Goal: Transaction & Acquisition: Purchase product/service

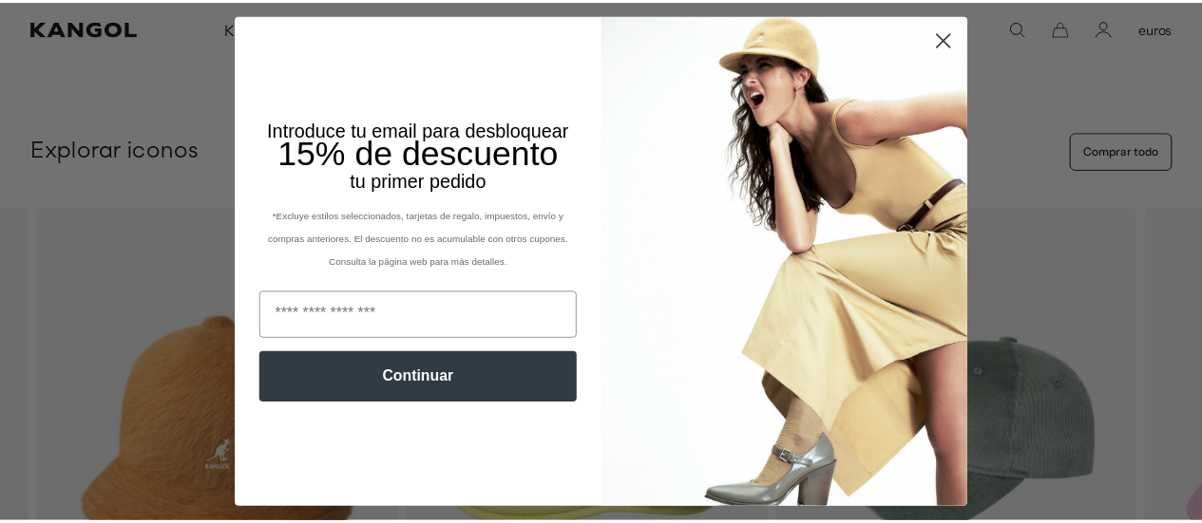
scroll to position [0, 391]
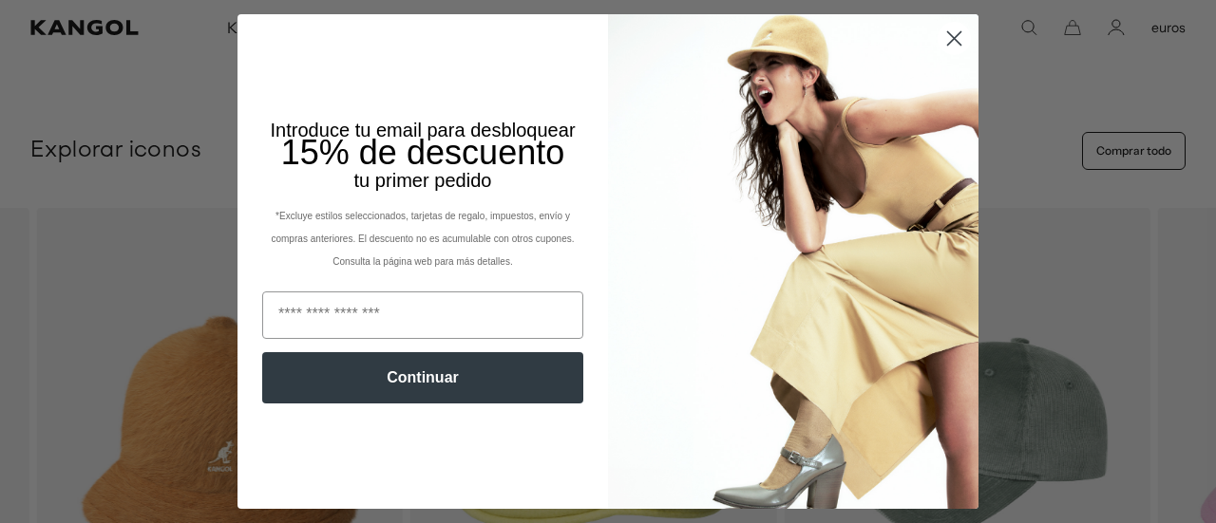
click at [941, 46] on circle "Cerrar diálogo" at bounding box center [954, 38] width 31 height 31
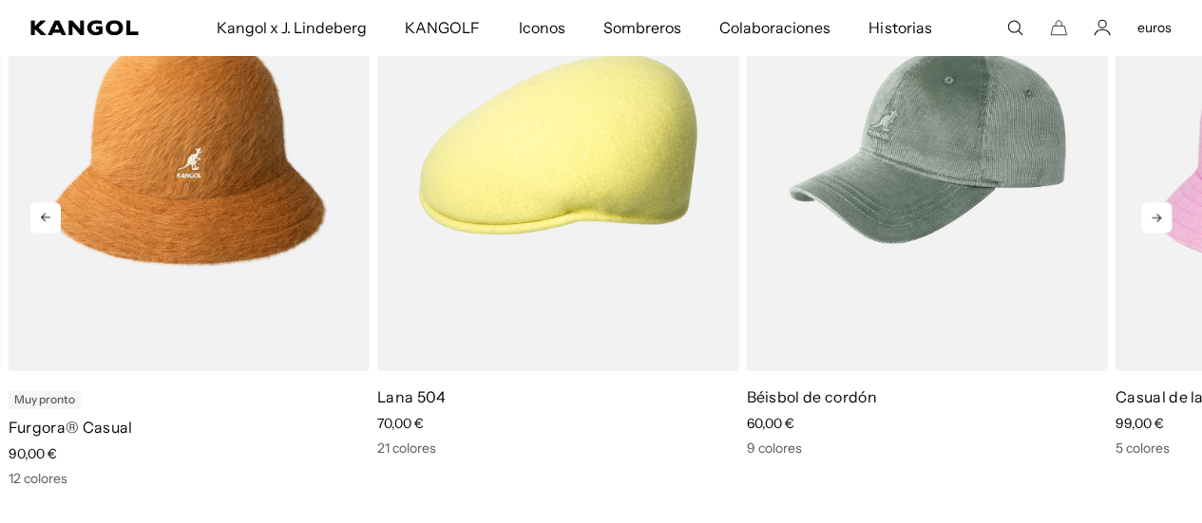
click at [1154, 202] on icon at bounding box center [1156, 217] width 30 height 30
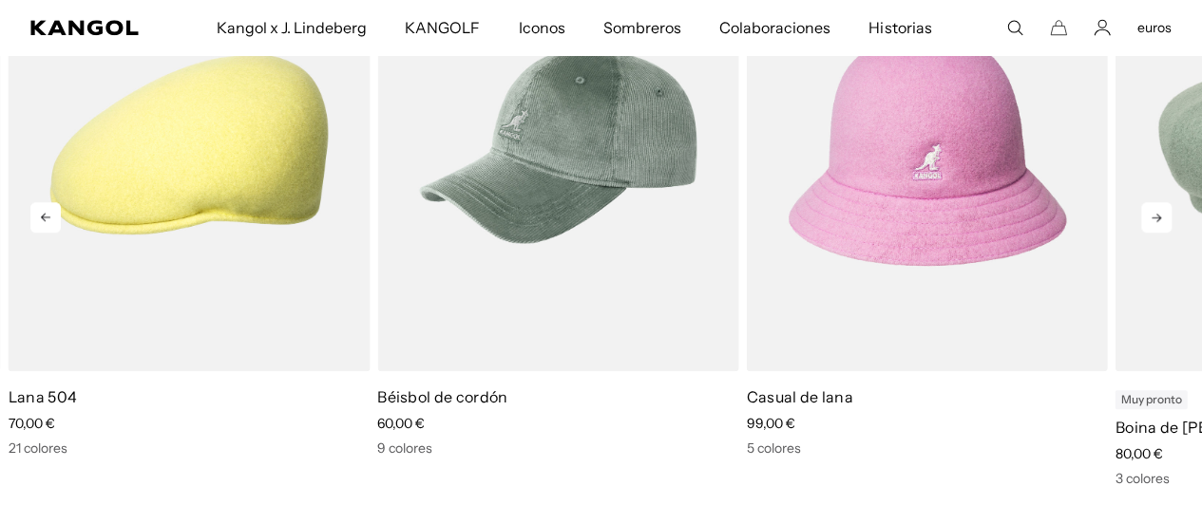
click at [1154, 202] on icon at bounding box center [1156, 217] width 30 height 30
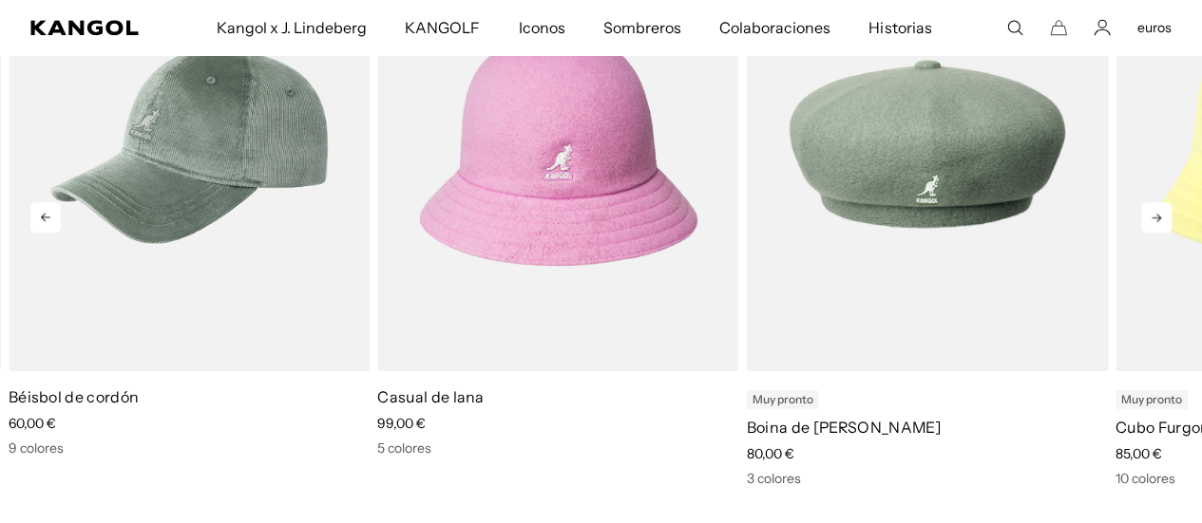
click at [1154, 202] on icon at bounding box center [1156, 217] width 30 height 30
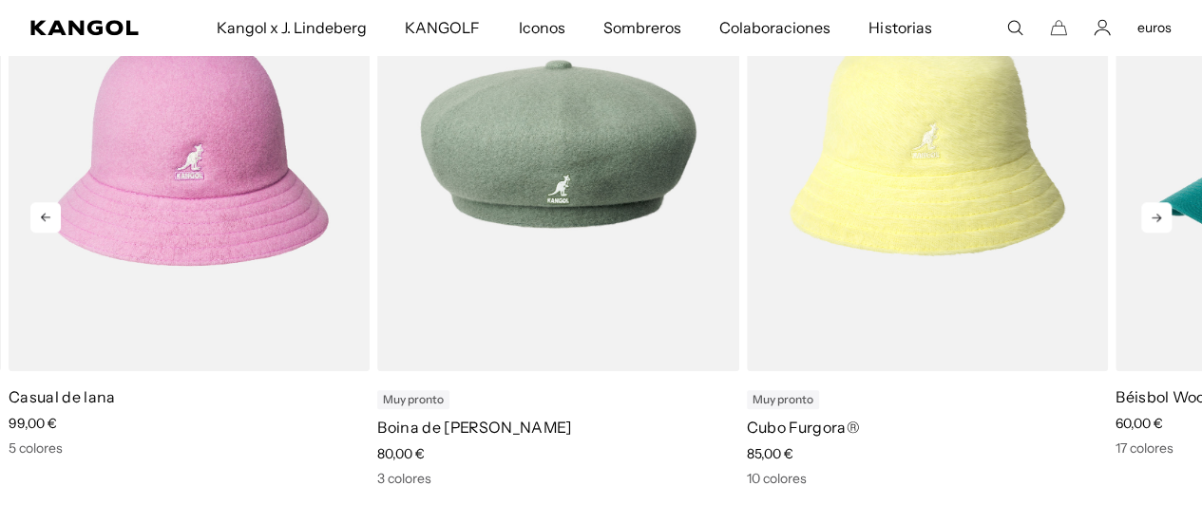
click at [1154, 202] on icon at bounding box center [1156, 217] width 30 height 30
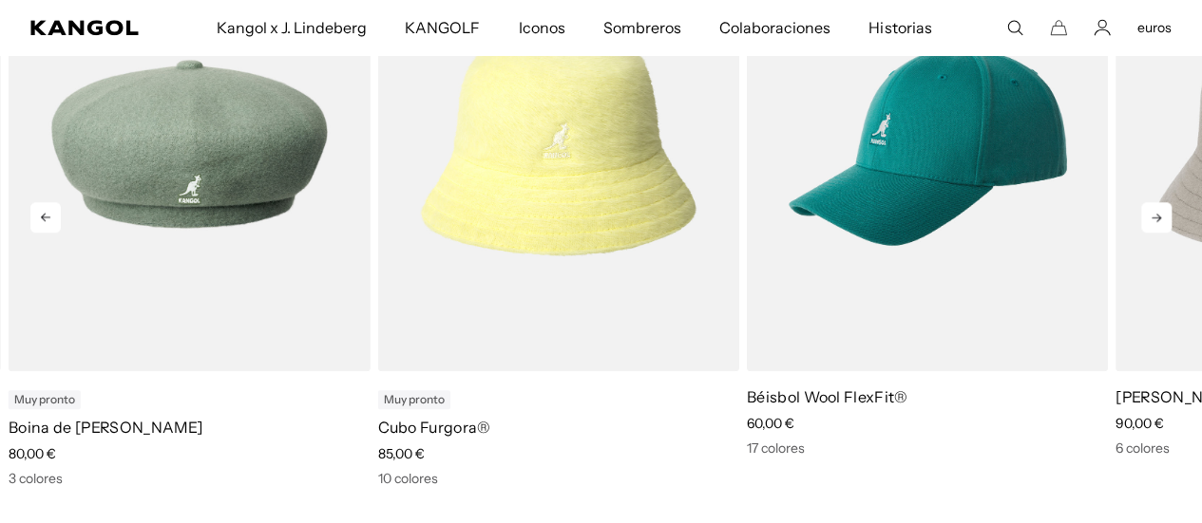
scroll to position [0, 0]
click at [1154, 202] on icon at bounding box center [1156, 217] width 30 height 30
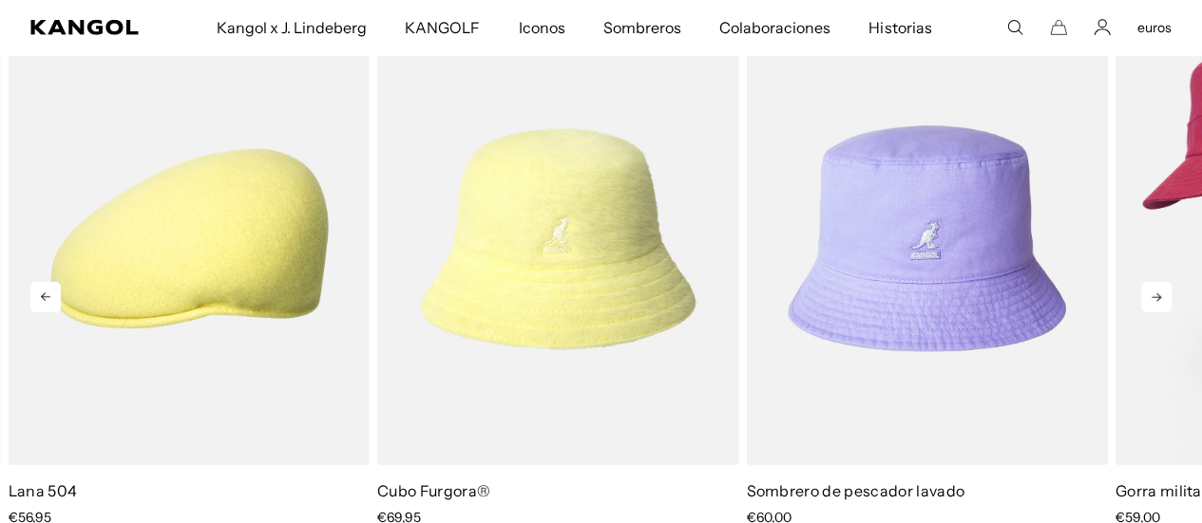
scroll to position [2821, 0]
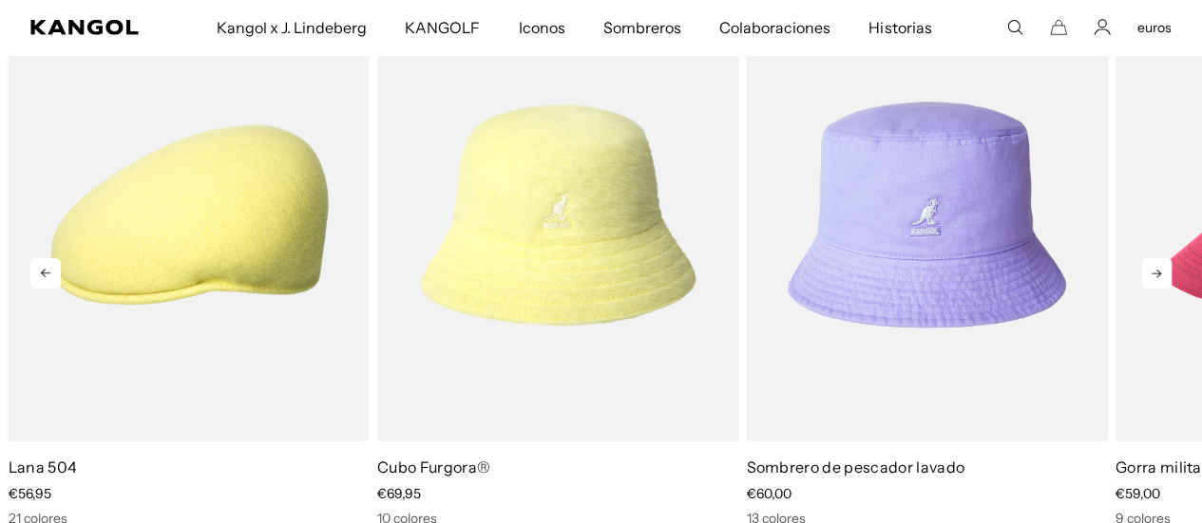
click at [1168, 258] on icon at bounding box center [1156, 273] width 30 height 30
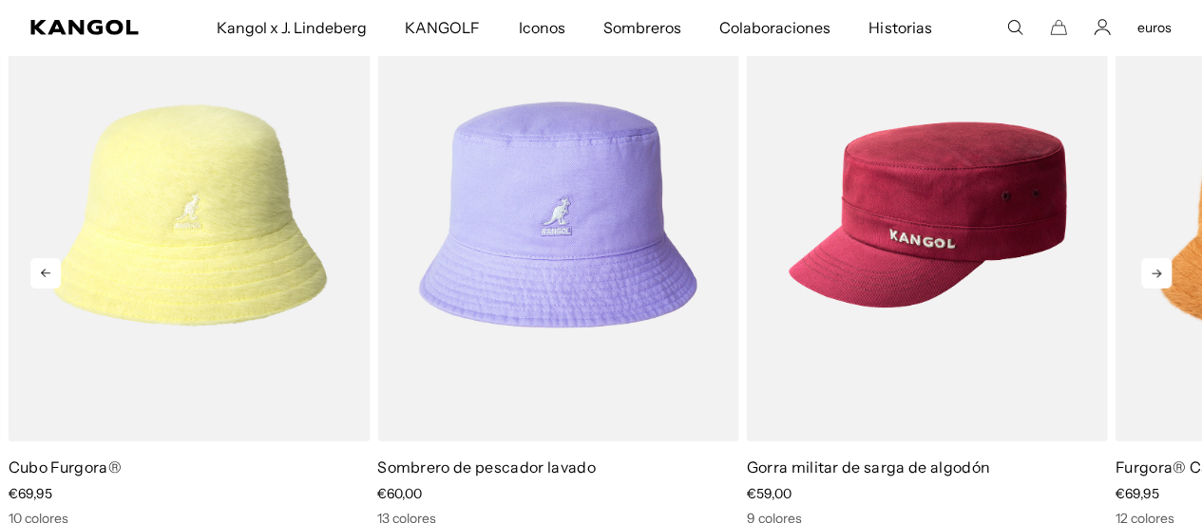
click at [1168, 258] on icon at bounding box center [1156, 273] width 30 height 30
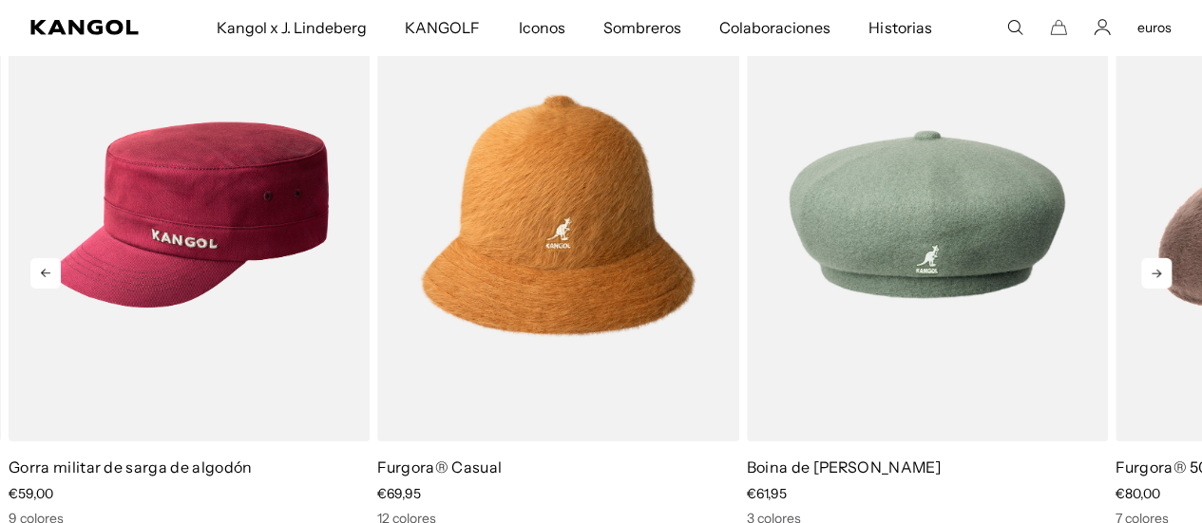
click at [1168, 258] on icon at bounding box center [1156, 273] width 30 height 30
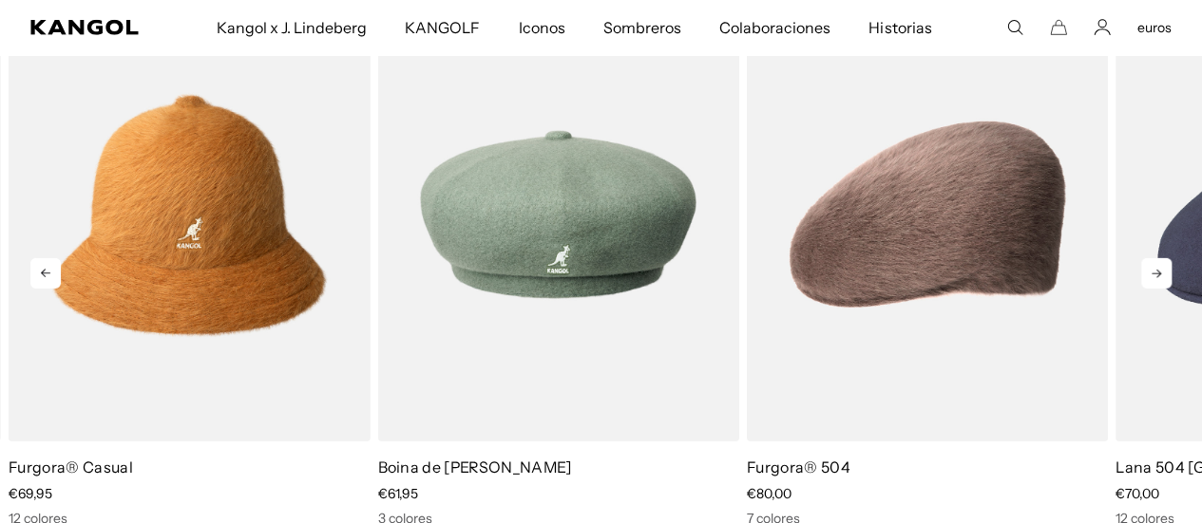
click at [1168, 258] on icon at bounding box center [1156, 273] width 30 height 30
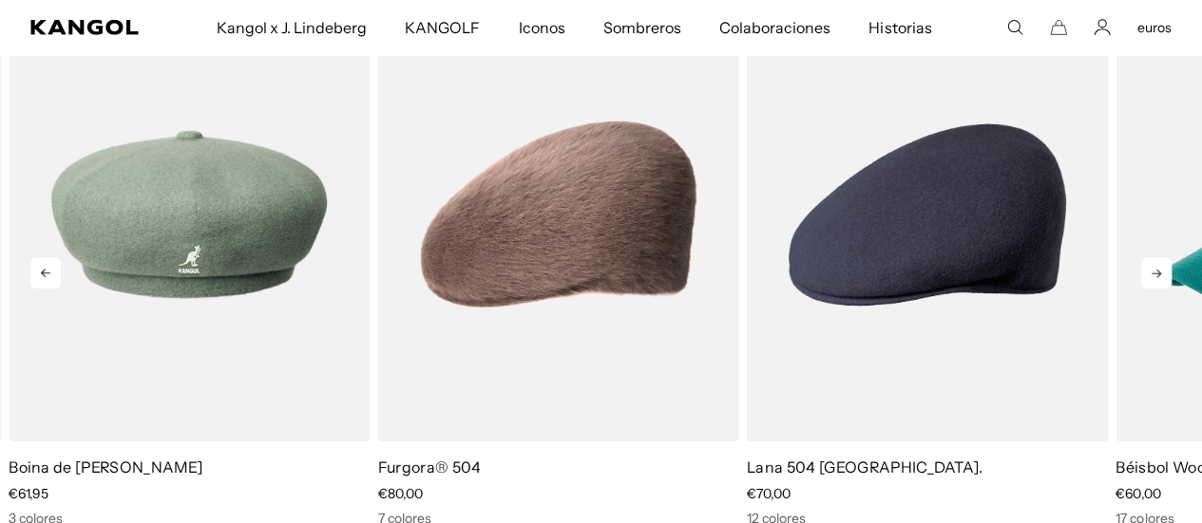
click at [1168, 258] on icon at bounding box center [1156, 273] width 30 height 30
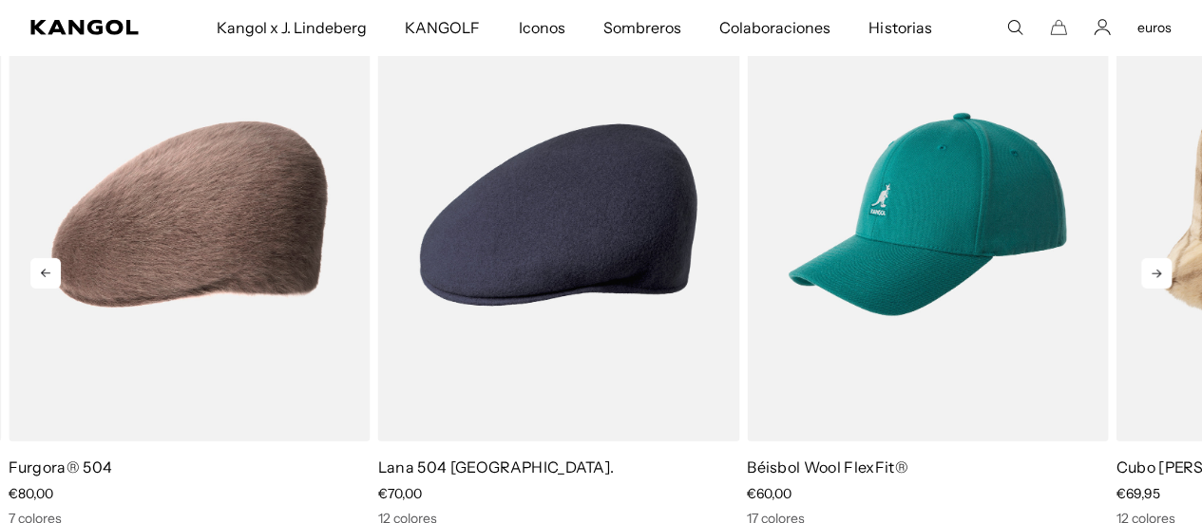
click at [1168, 258] on icon at bounding box center [1156, 273] width 30 height 30
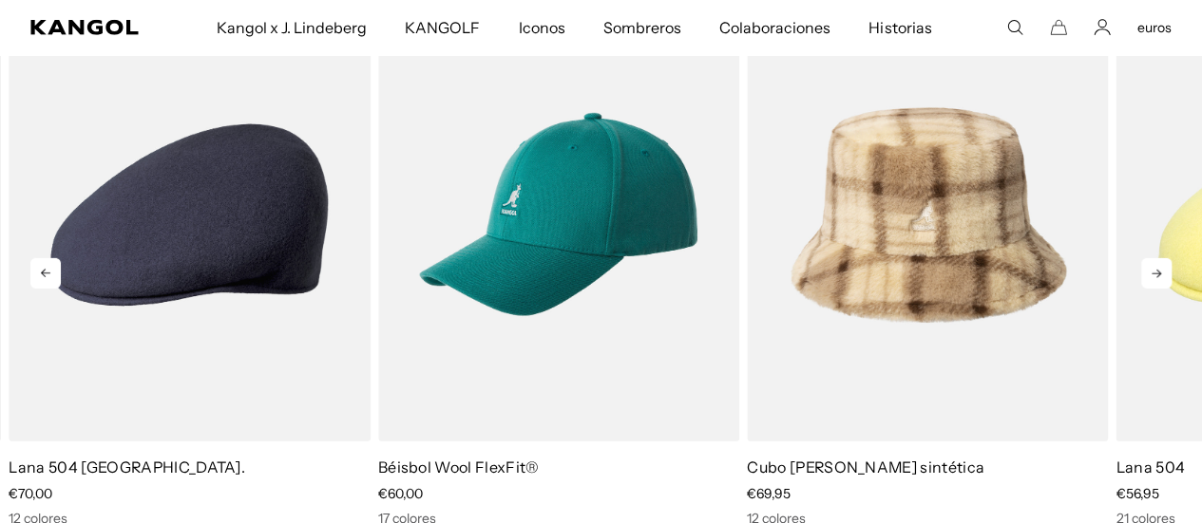
click at [1168, 258] on icon at bounding box center [1156, 273] width 30 height 30
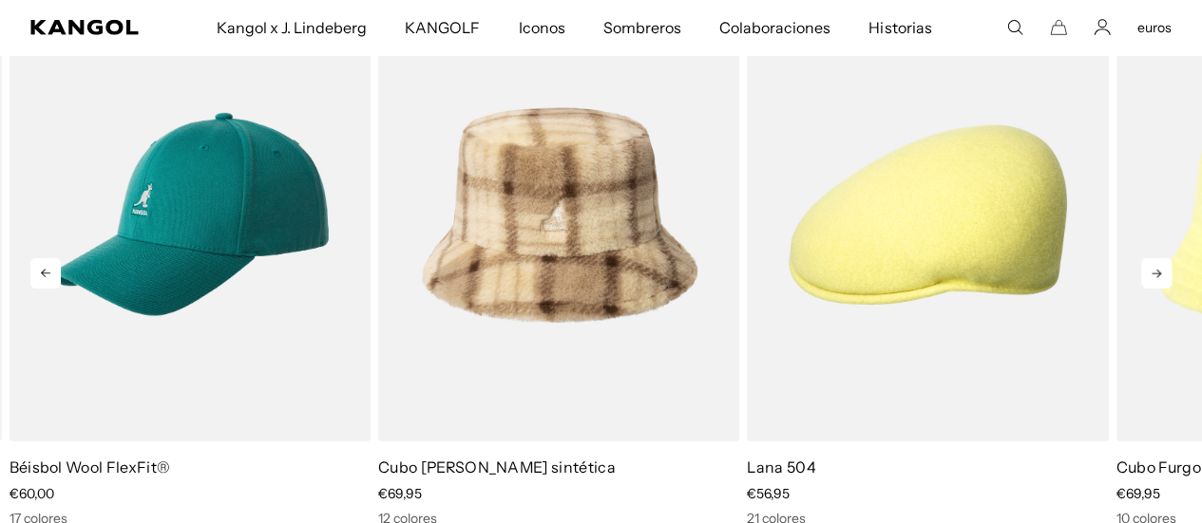
click at [1168, 258] on icon at bounding box center [1156, 273] width 30 height 30
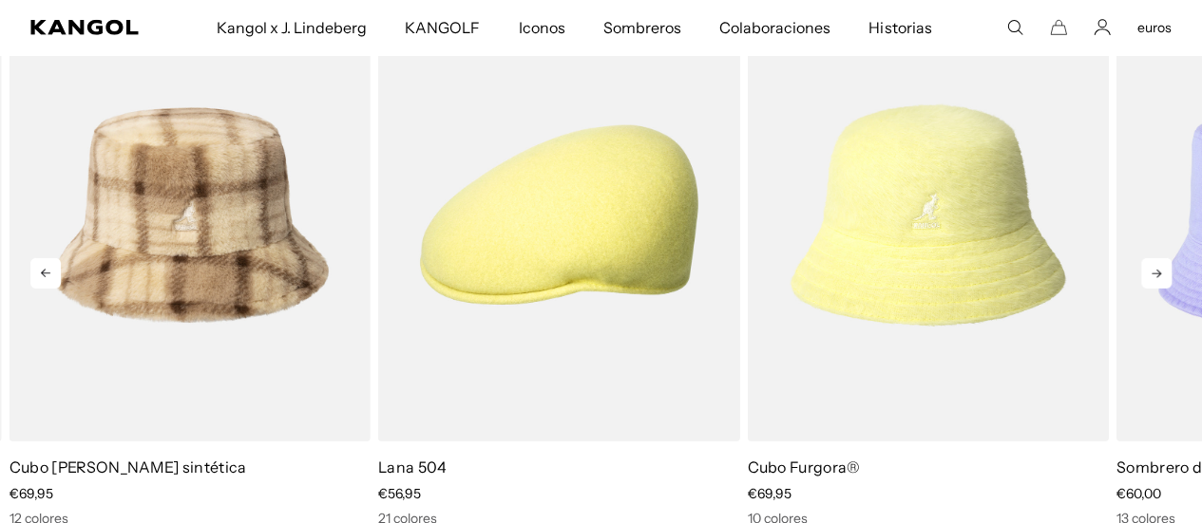
click at [1168, 258] on icon at bounding box center [1156, 273] width 30 height 30
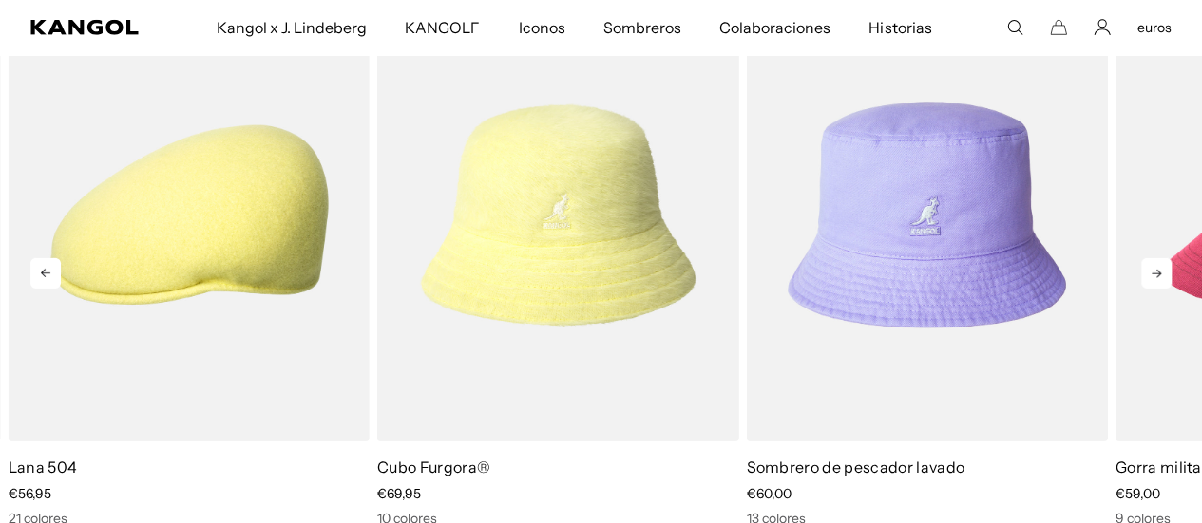
click at [1168, 258] on icon at bounding box center [1156, 273] width 30 height 30
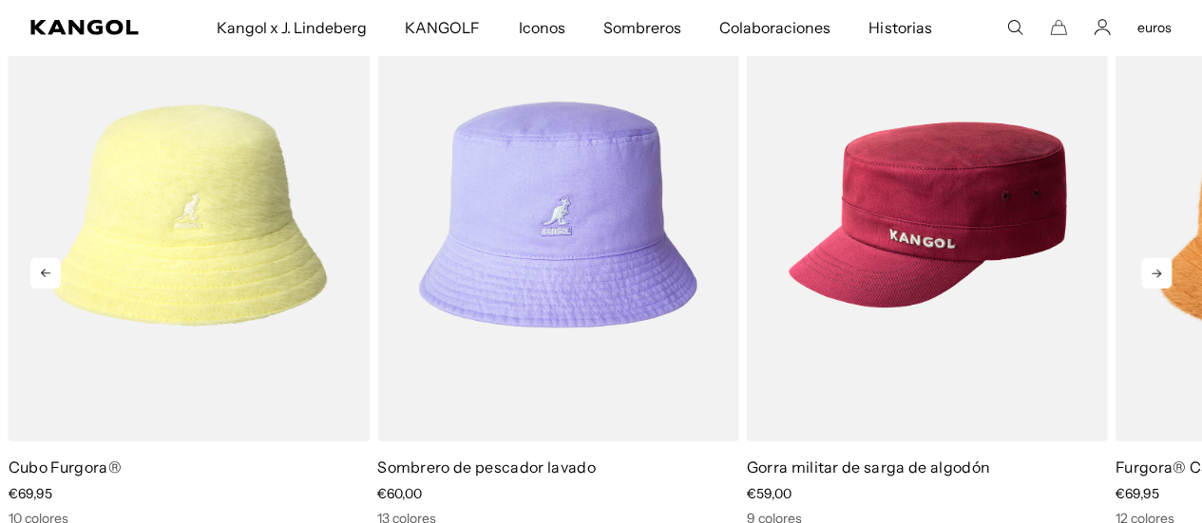
click at [1168, 258] on icon at bounding box center [1156, 273] width 30 height 30
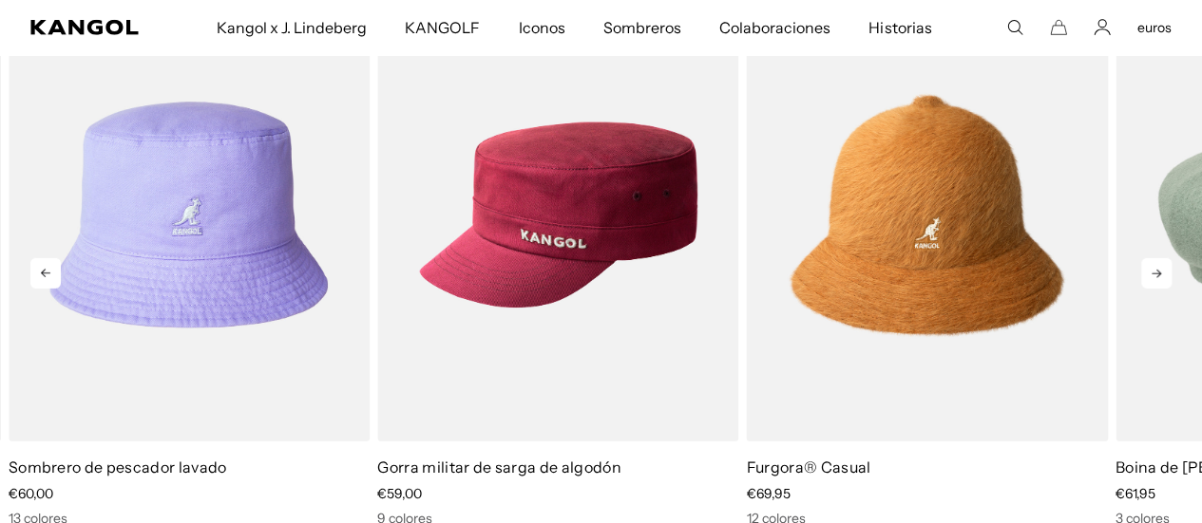
click at [1168, 258] on icon at bounding box center [1156, 273] width 30 height 30
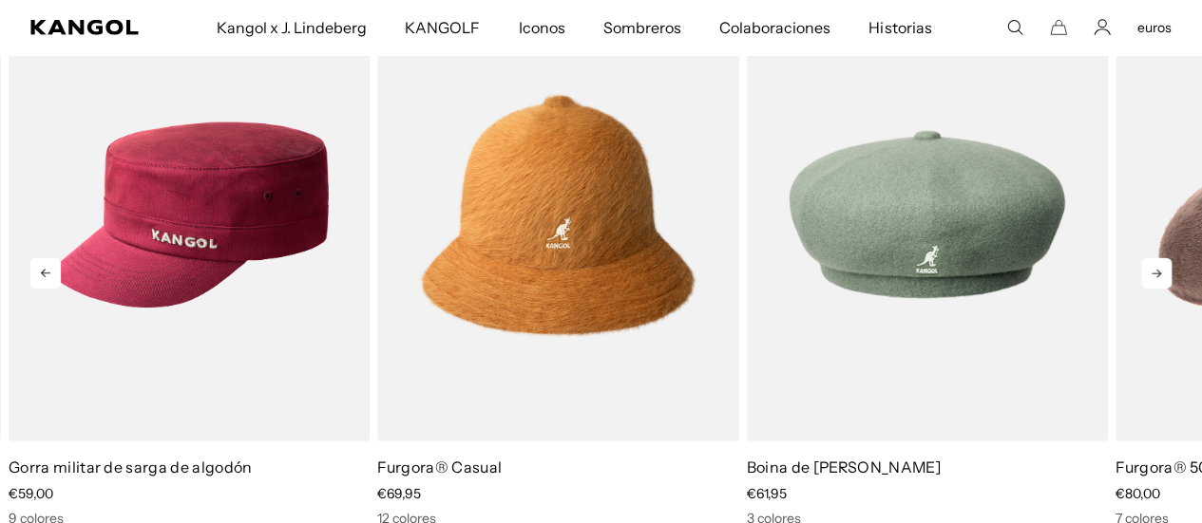
click at [1168, 258] on icon at bounding box center [1156, 273] width 30 height 30
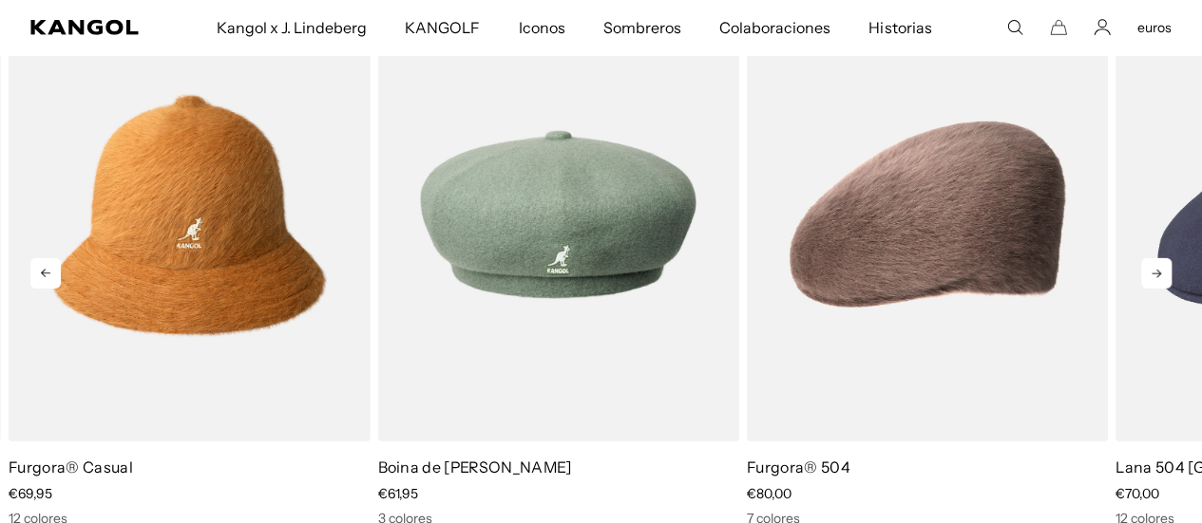
click at [1168, 258] on icon at bounding box center [1156, 273] width 30 height 30
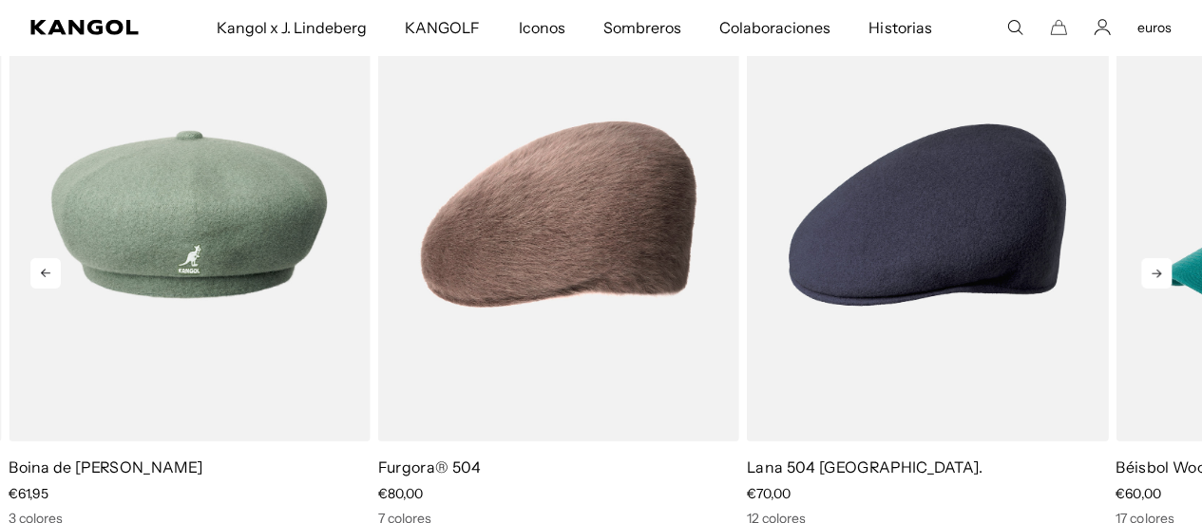
click at [1168, 258] on icon at bounding box center [1156, 273] width 30 height 30
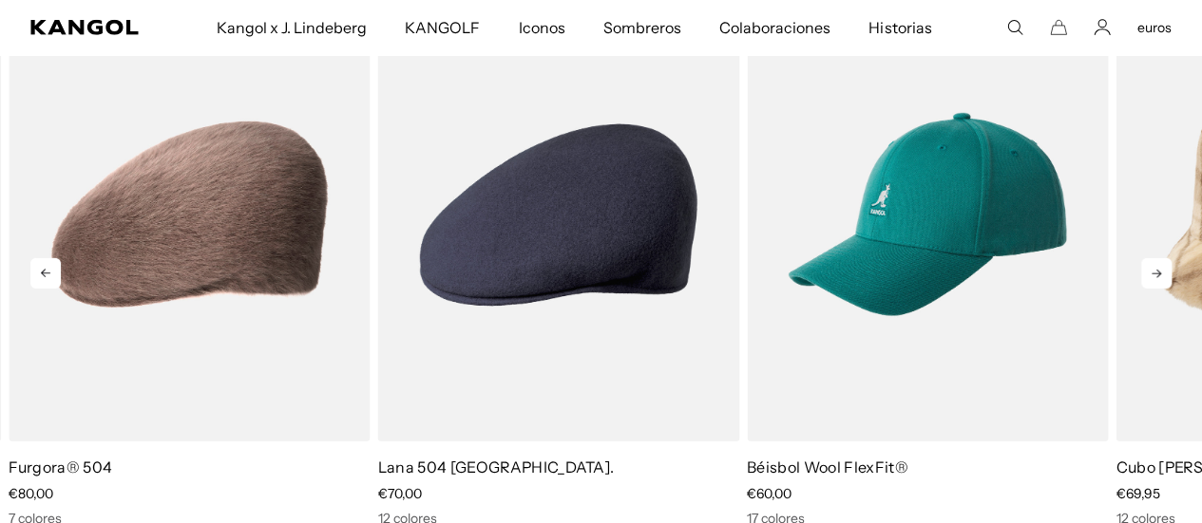
click at [1168, 258] on icon at bounding box center [1156, 273] width 30 height 30
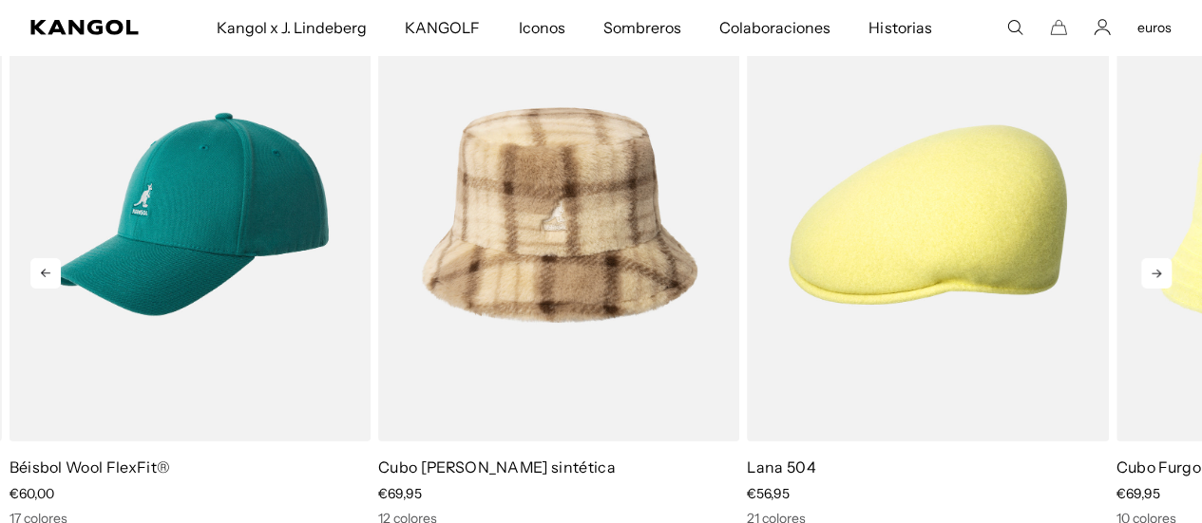
click at [1168, 258] on icon at bounding box center [1156, 273] width 30 height 30
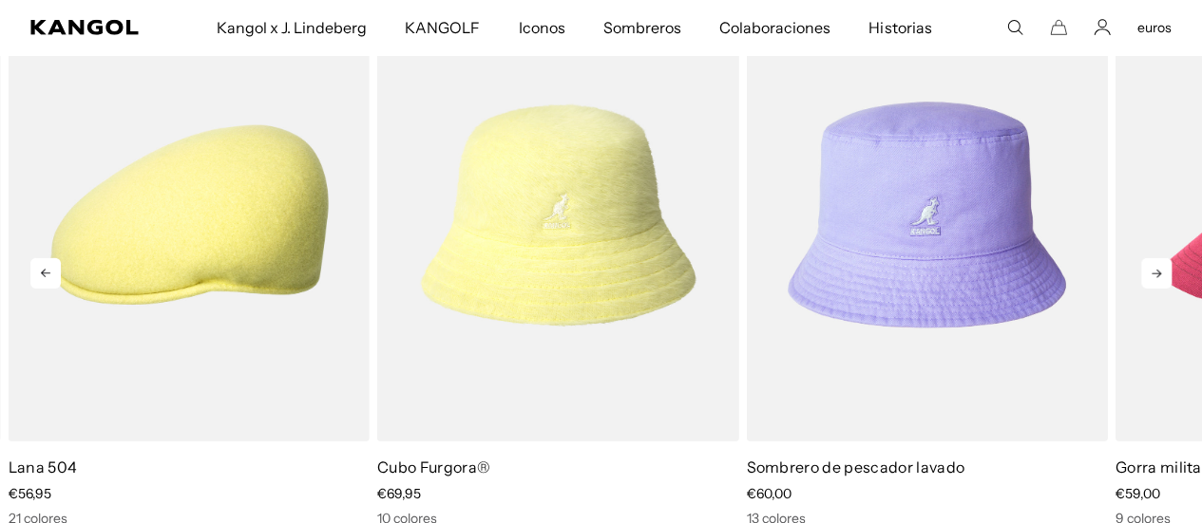
click at [1168, 258] on icon at bounding box center [1156, 273] width 30 height 30
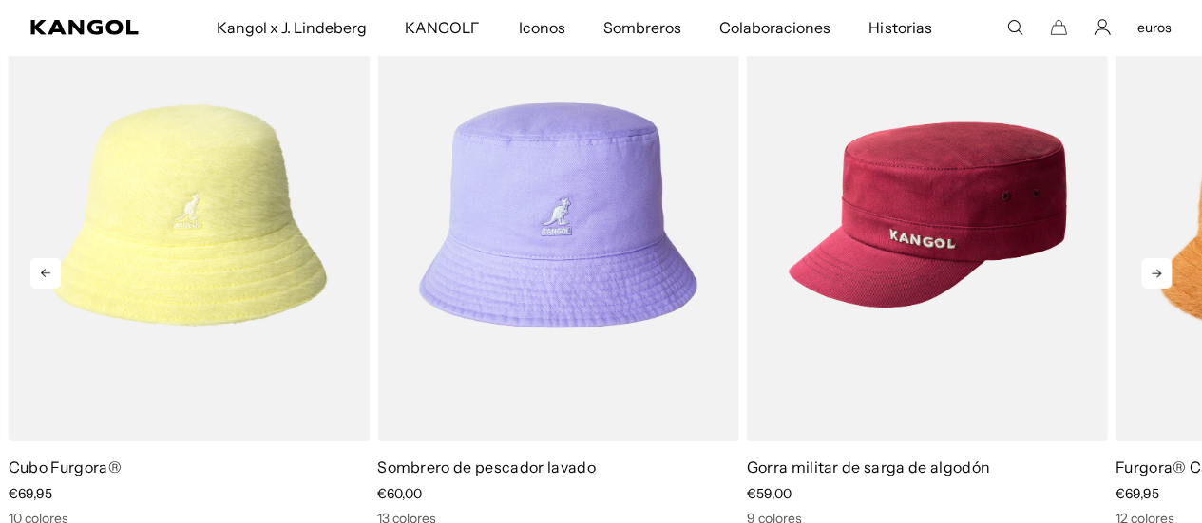
click at [1168, 258] on icon at bounding box center [1156, 273] width 30 height 30
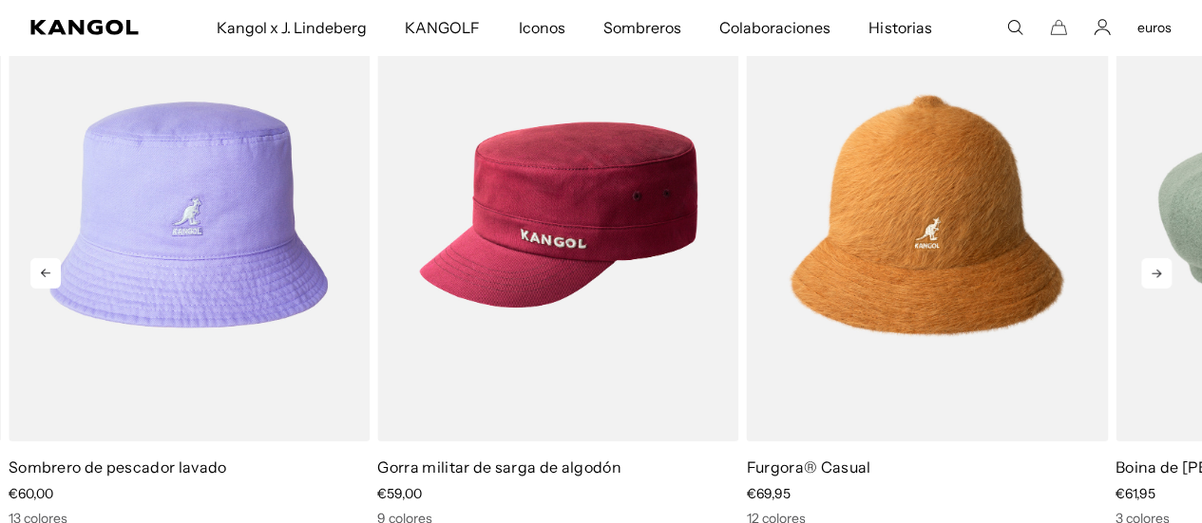
click at [1168, 258] on icon at bounding box center [1156, 273] width 30 height 30
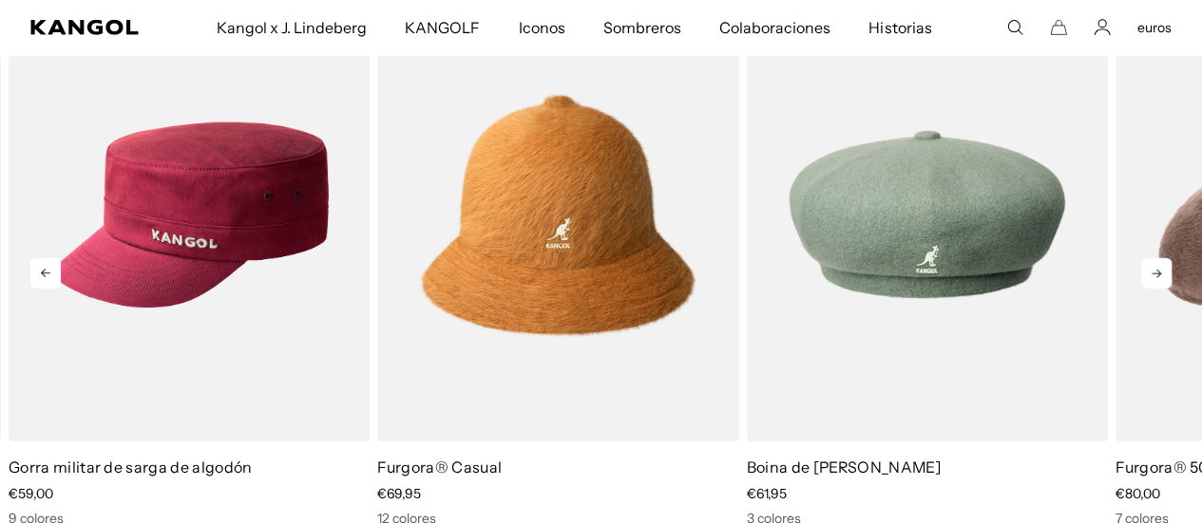
click at [1168, 258] on icon at bounding box center [1156, 273] width 30 height 30
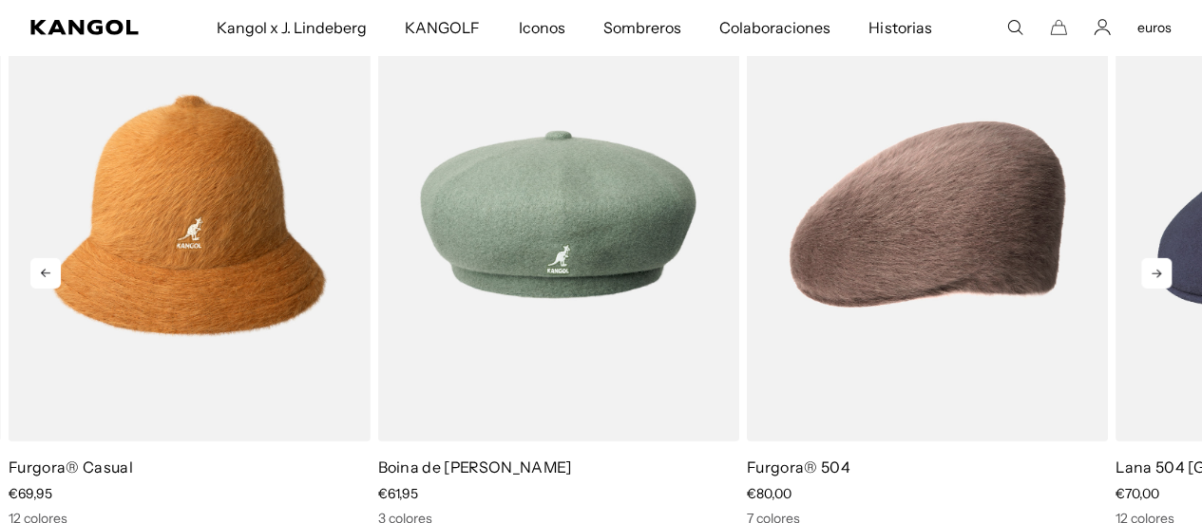
click at [1168, 258] on icon at bounding box center [1156, 273] width 30 height 30
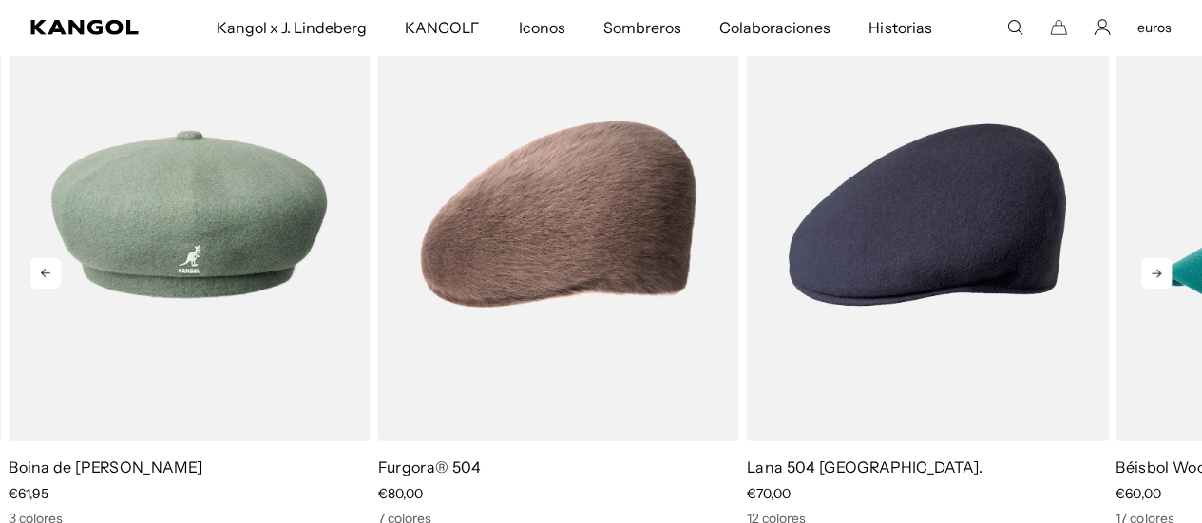
click at [1168, 258] on icon at bounding box center [1156, 273] width 30 height 30
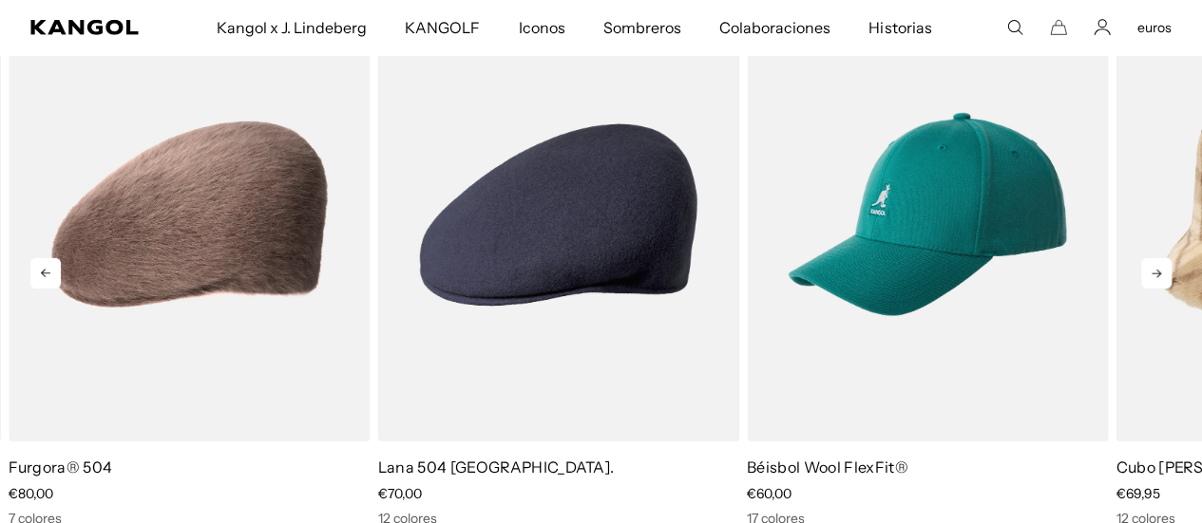
click at [1168, 258] on icon at bounding box center [1156, 273] width 30 height 30
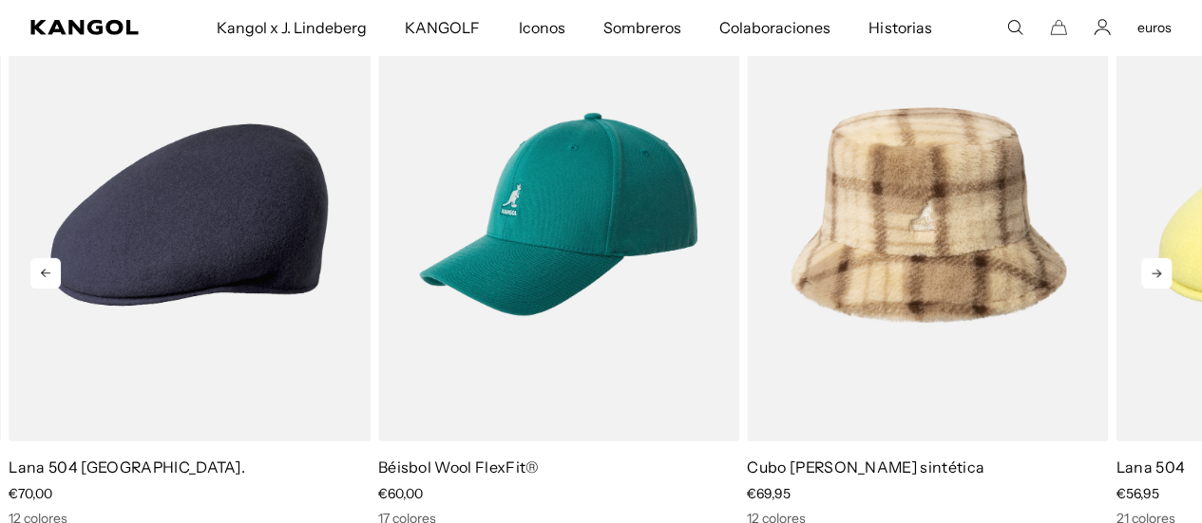
click at [1168, 258] on icon at bounding box center [1156, 273] width 30 height 30
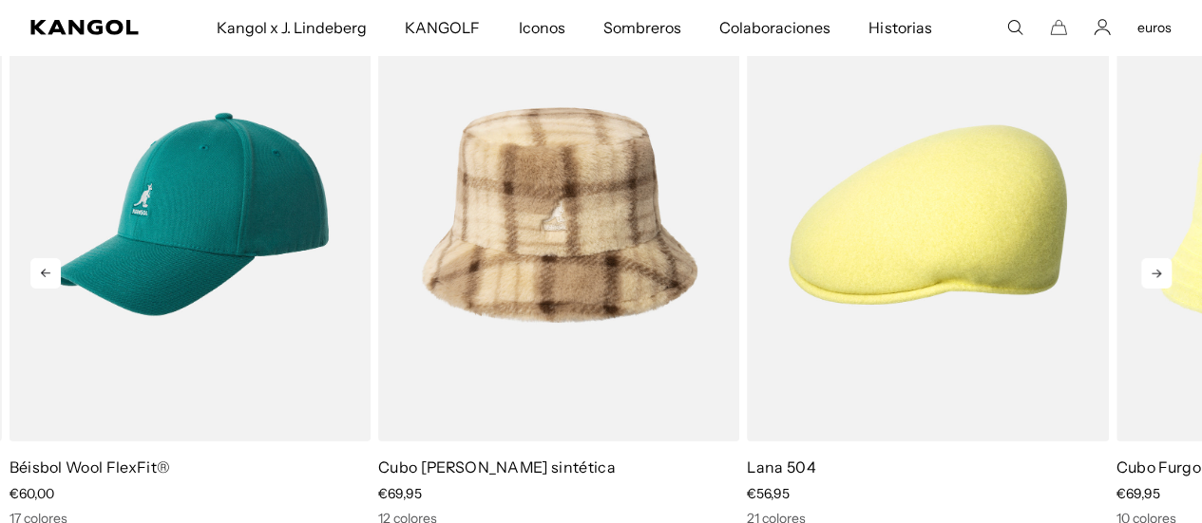
click at [1168, 258] on icon at bounding box center [1156, 273] width 30 height 30
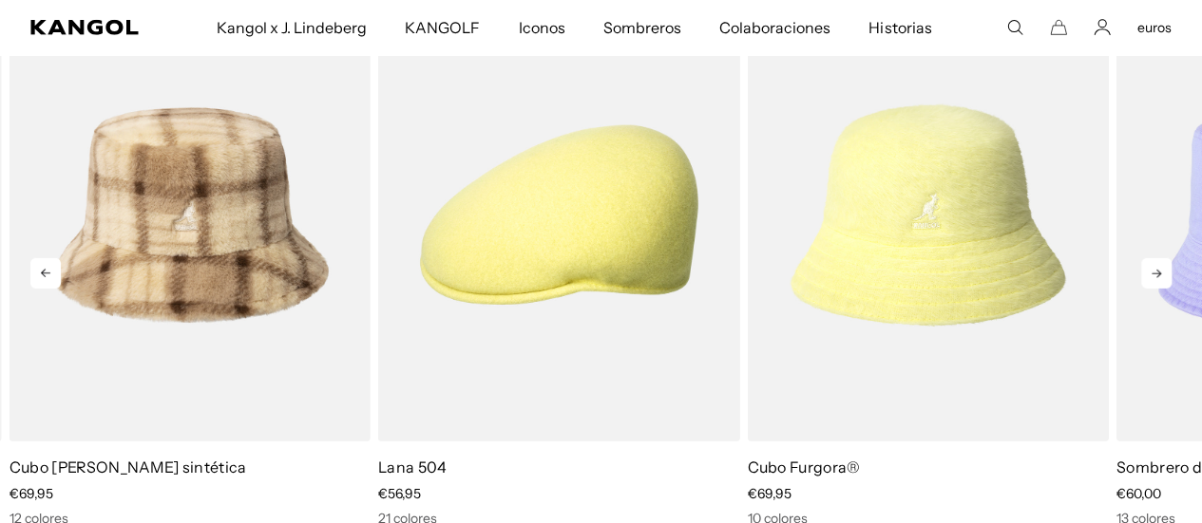
click at [1168, 258] on icon at bounding box center [1156, 273] width 30 height 30
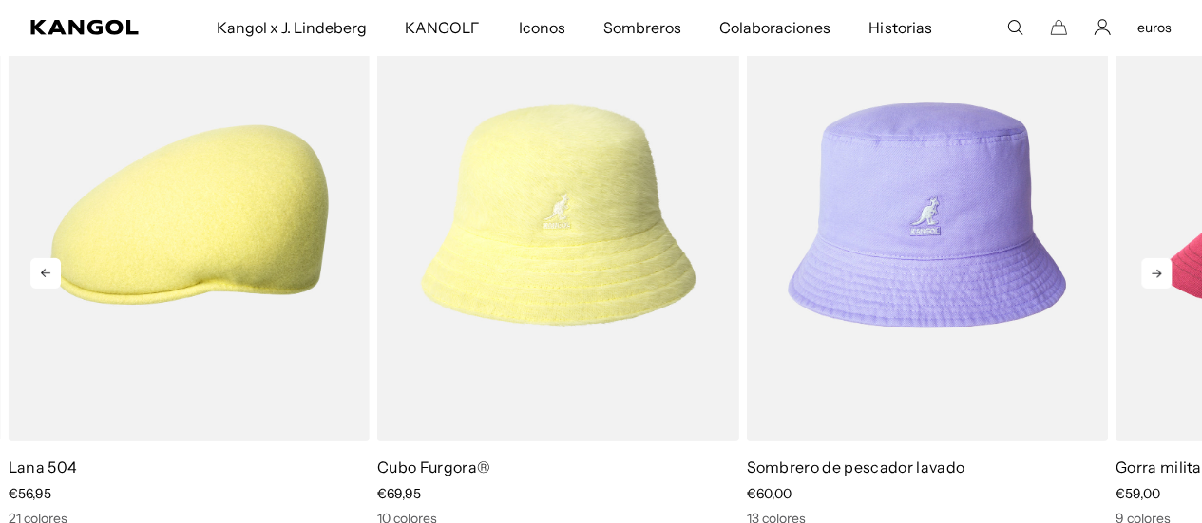
click at [1168, 258] on icon at bounding box center [1156, 273] width 30 height 30
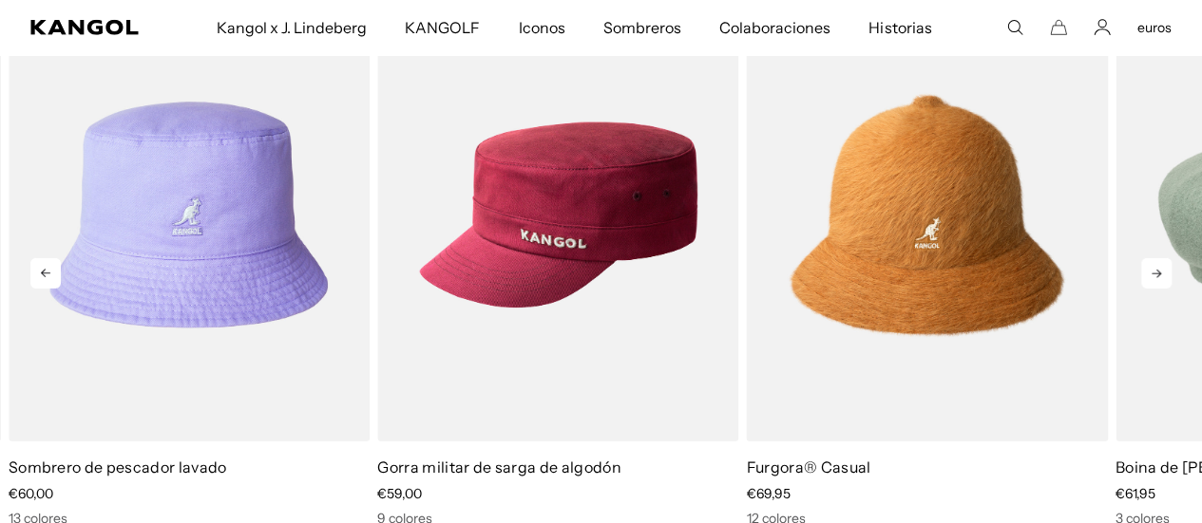
click at [1168, 258] on icon at bounding box center [1156, 273] width 30 height 30
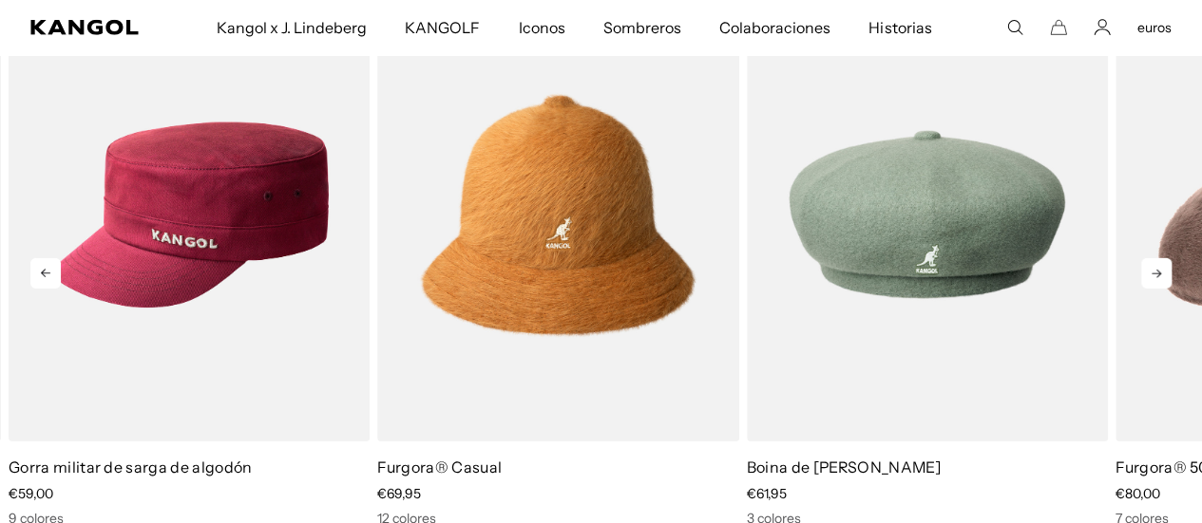
click at [1168, 258] on icon at bounding box center [1156, 273] width 30 height 30
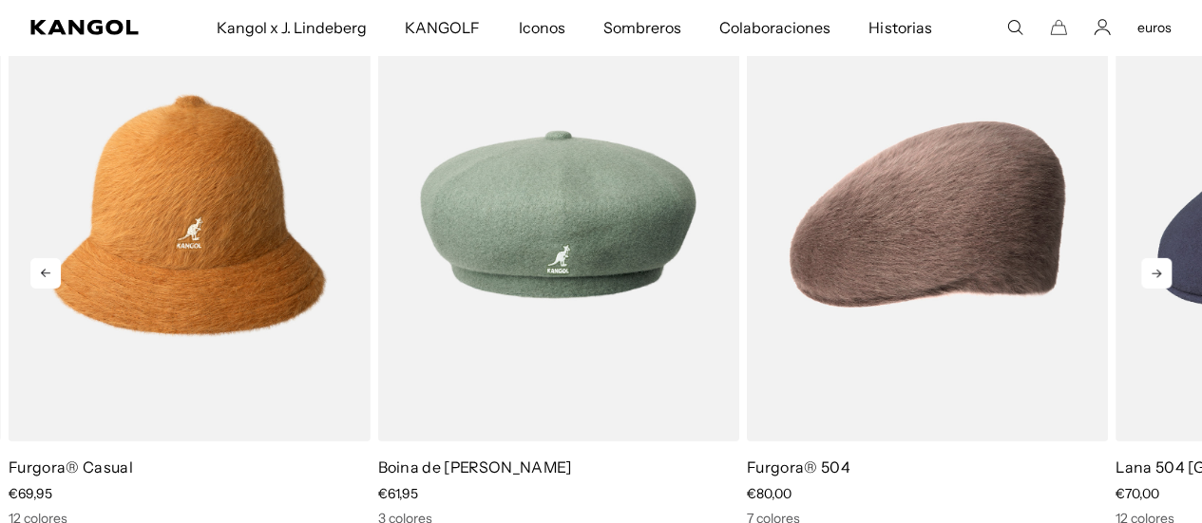
click at [1168, 258] on icon at bounding box center [1156, 273] width 30 height 30
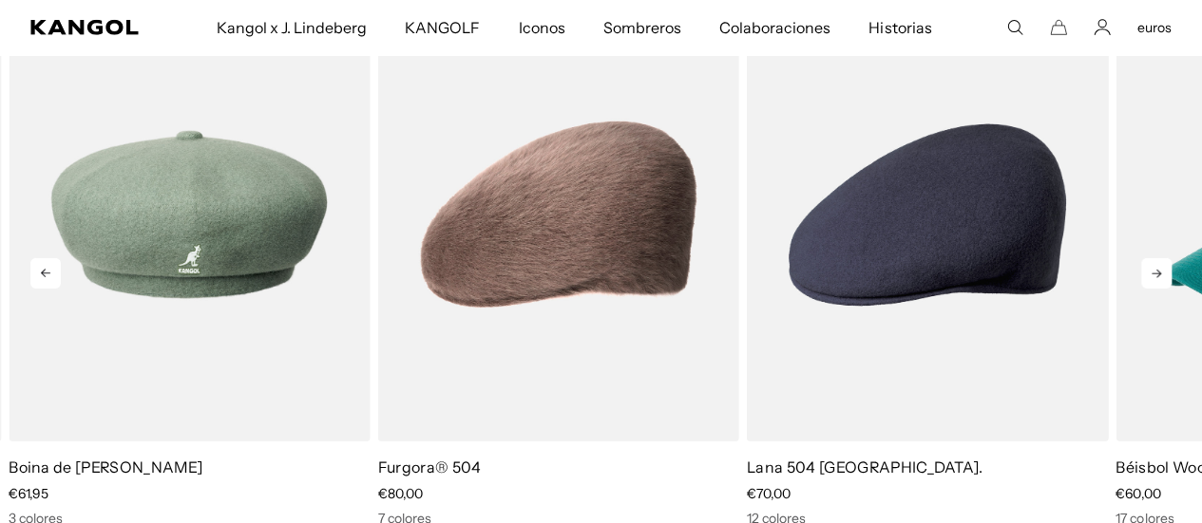
click at [1168, 258] on icon at bounding box center [1156, 273] width 30 height 30
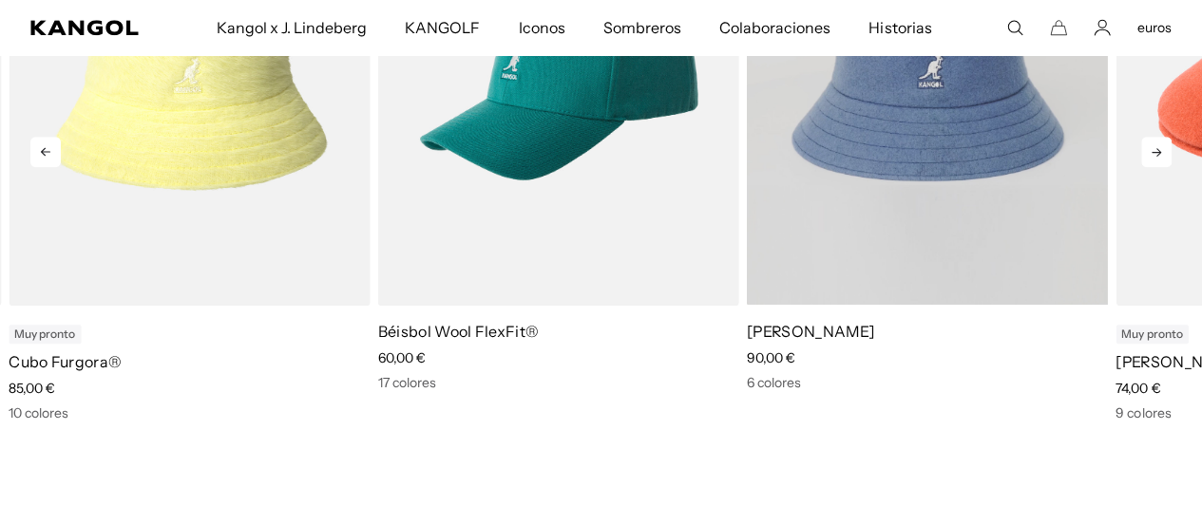
scroll to position [921, 0]
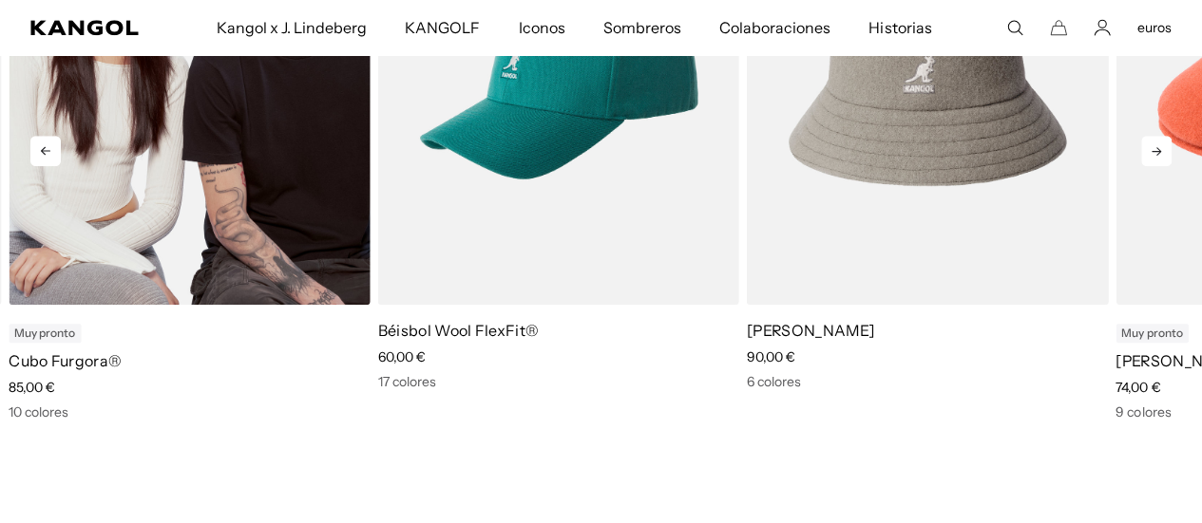
click at [269, 231] on img "6 de 11" at bounding box center [189, 77] width 361 height 453
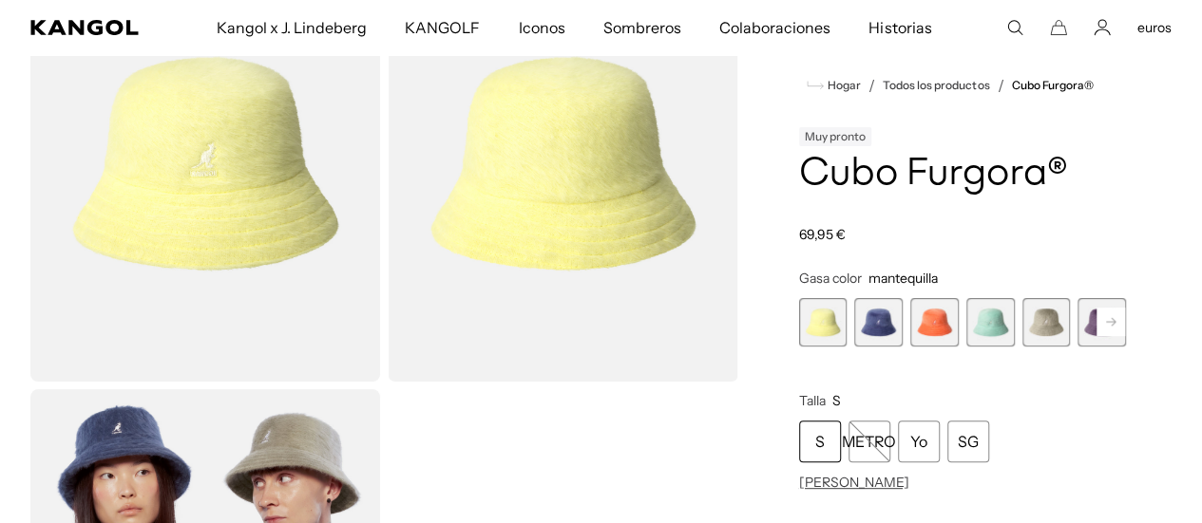
click at [1096, 325] on rect at bounding box center [1110, 322] width 28 height 28
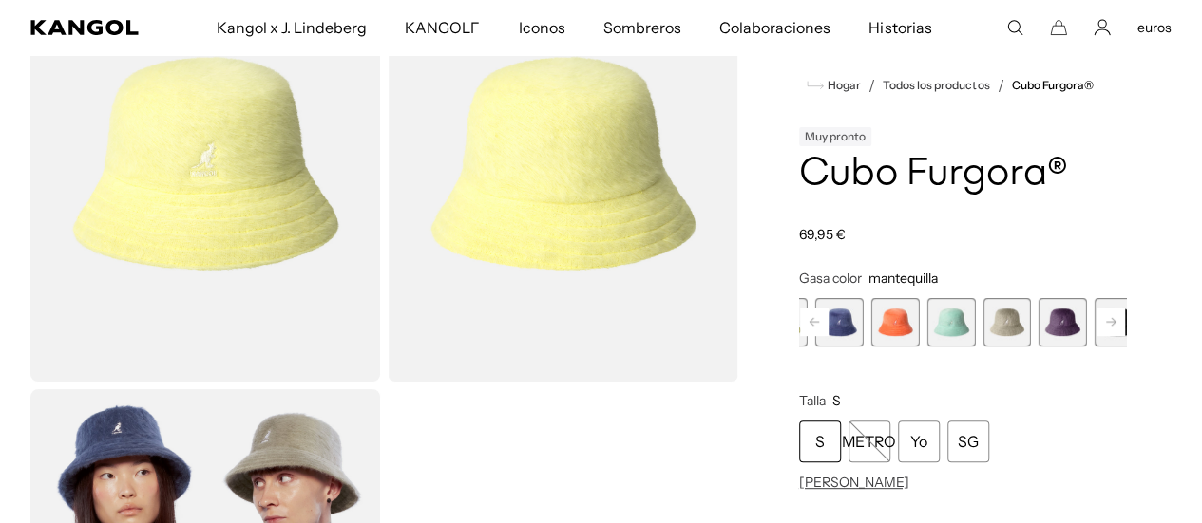
click at [1096, 325] on rect at bounding box center [1110, 322] width 28 height 28
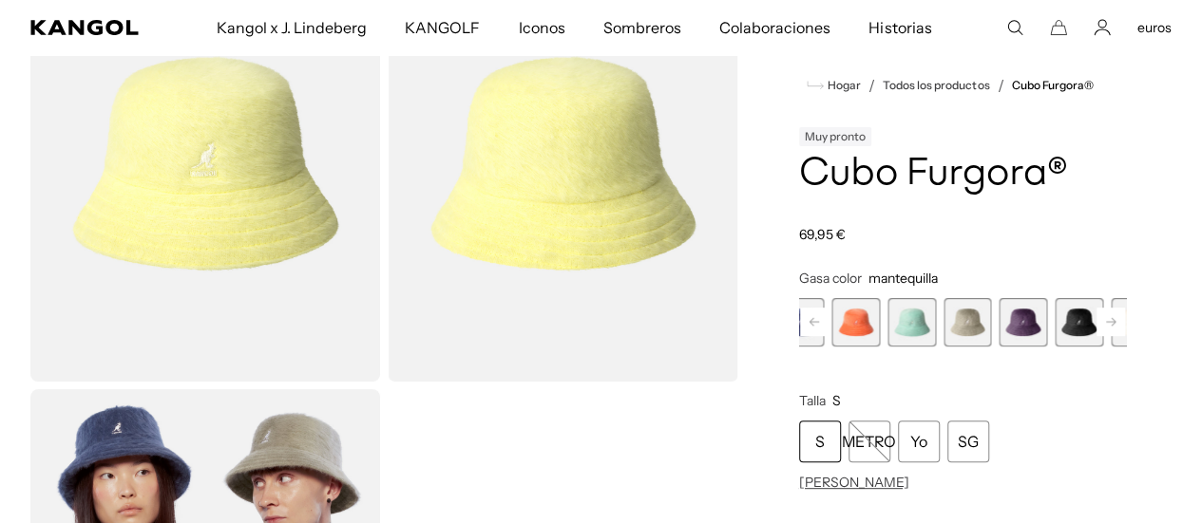
click at [1096, 325] on rect at bounding box center [1110, 322] width 28 height 28
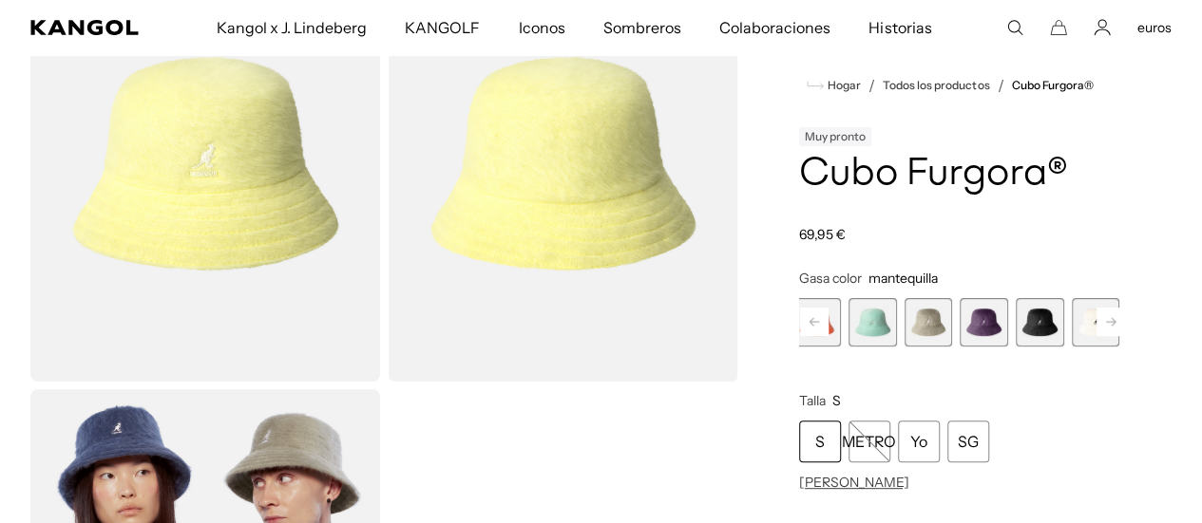
click at [1096, 325] on rect at bounding box center [1110, 322] width 28 height 28
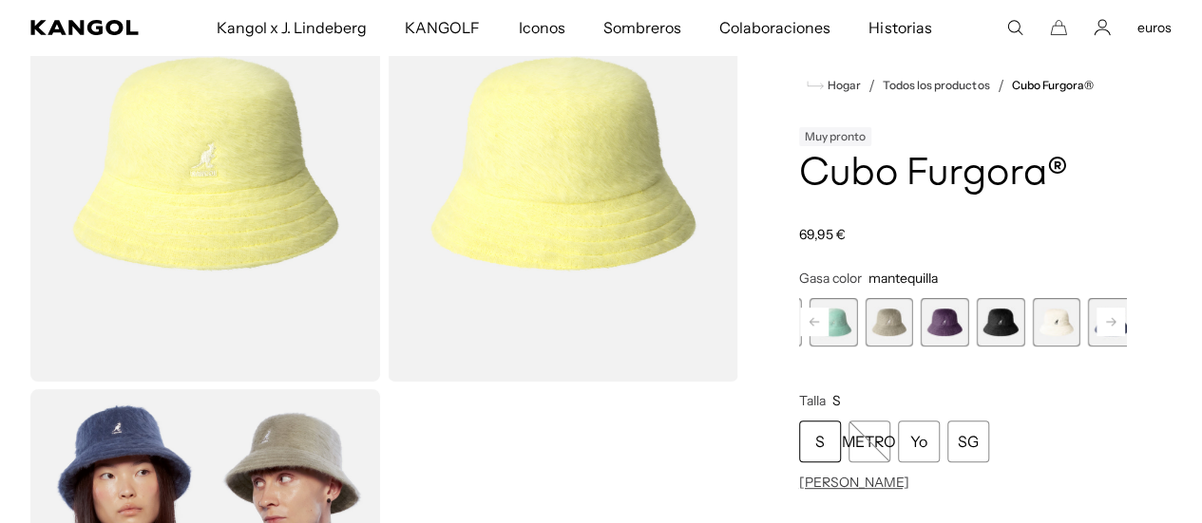
click at [1096, 325] on rect at bounding box center [1110, 322] width 28 height 28
click at [1070, 325] on div "Anterior Próximo Gasa de mantequilla Variante agotada o no disponible Índigo br…" at bounding box center [962, 322] width 327 height 48
click at [1144, 325] on span "10 de 10" at bounding box center [1168, 322] width 48 height 48
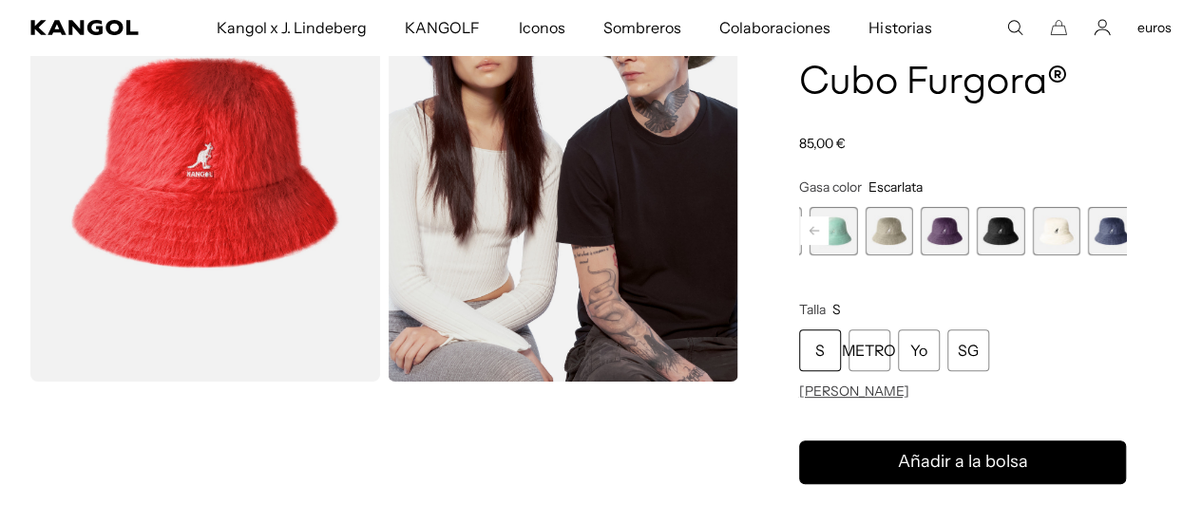
scroll to position [0, 391]
